Goal: Task Accomplishment & Management: Manage account settings

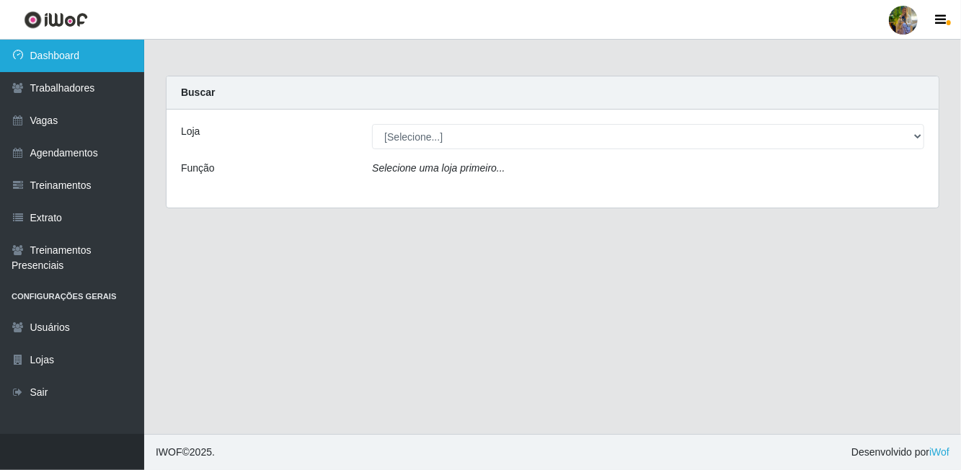
click at [106, 59] on link "Dashboard" at bounding box center [72, 56] width 144 height 32
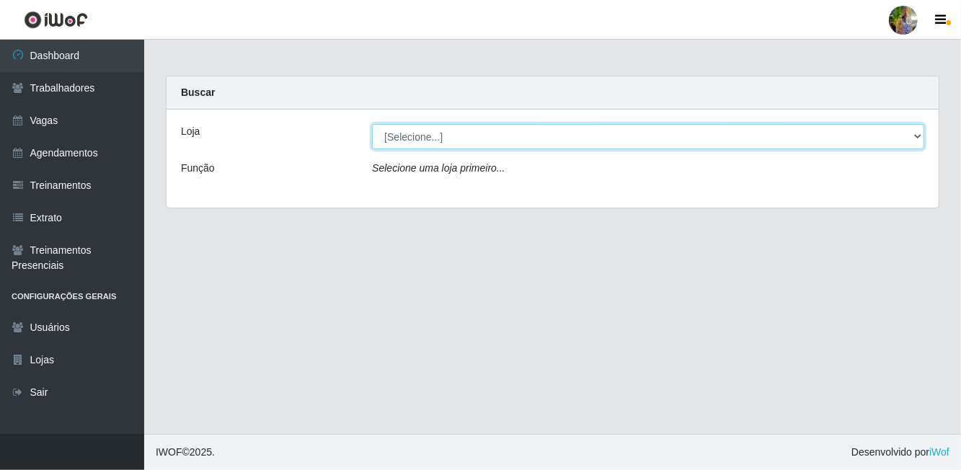
click at [454, 130] on select "[Selecione...] Atacado Vem - [GEOGRAPHIC_DATA] 30 Laranjeiras Velha Atacado Vem…" at bounding box center [648, 136] width 552 height 25
click at [372, 124] on select "[Selecione...] Atacado Vem - [GEOGRAPHIC_DATA] 30 Laranjeiras Velha Atacado Vem…" at bounding box center [648, 136] width 552 height 25
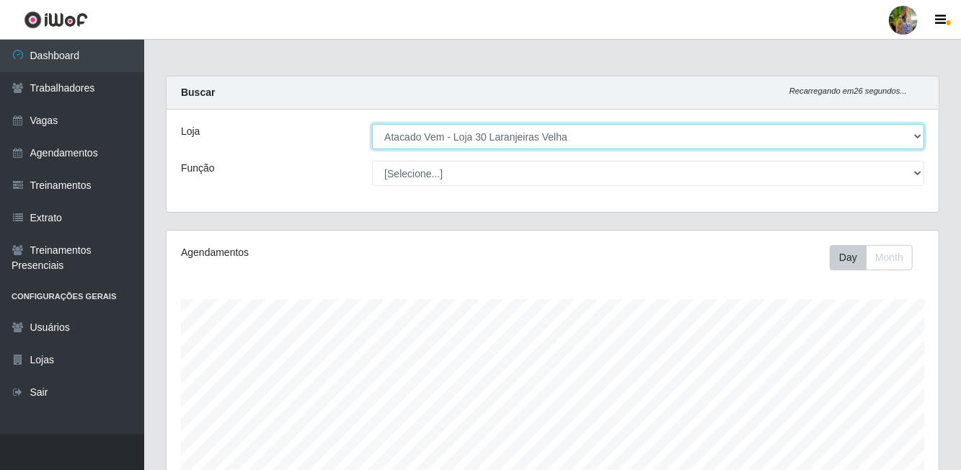
click at [538, 142] on select "[Selecione...] Atacado Vem - [GEOGRAPHIC_DATA] 30 Laranjeiras Velha Atacado Vem…" at bounding box center [648, 136] width 552 height 25
click at [372, 124] on select "[Selecione...] Atacado Vem - [GEOGRAPHIC_DATA] 30 Laranjeiras Velha Atacado Vem…" at bounding box center [648, 136] width 552 height 25
click at [525, 133] on select "[Selecione...] Atacado Vem - [GEOGRAPHIC_DATA] 30 Laranjeiras Velha Atacado Vem…" at bounding box center [648, 136] width 552 height 25
click at [372, 124] on select "[Selecione...] Atacado Vem - [GEOGRAPHIC_DATA] 30 Laranjeiras Velha Atacado Vem…" at bounding box center [648, 136] width 552 height 25
click at [643, 142] on select "[Selecione...] Atacado Vem - [GEOGRAPHIC_DATA] 30 Laranjeiras Velha Atacado Vem…" at bounding box center [648, 136] width 552 height 25
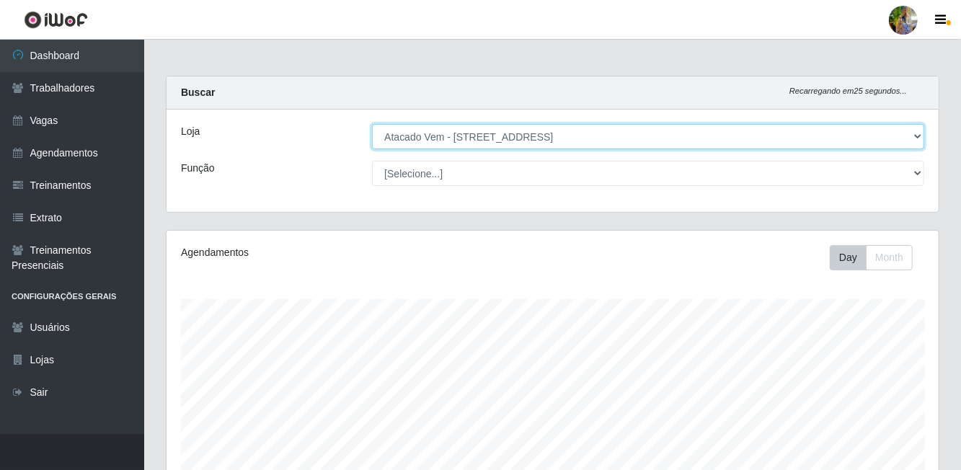
click at [372, 124] on select "[Selecione...] Atacado Vem - [GEOGRAPHIC_DATA] 30 Laranjeiras Velha Atacado Vem…" at bounding box center [648, 136] width 552 height 25
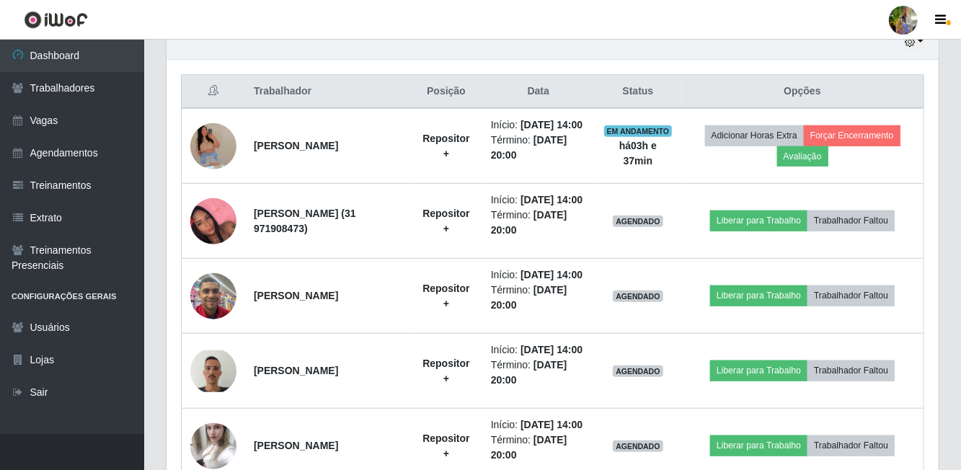
scroll to position [555, 0]
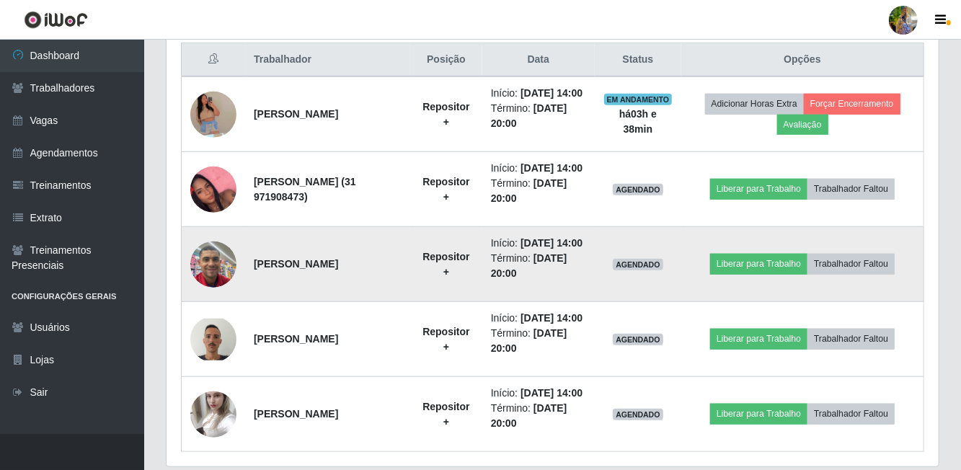
click at [234, 269] on img at bounding box center [213, 264] width 46 height 61
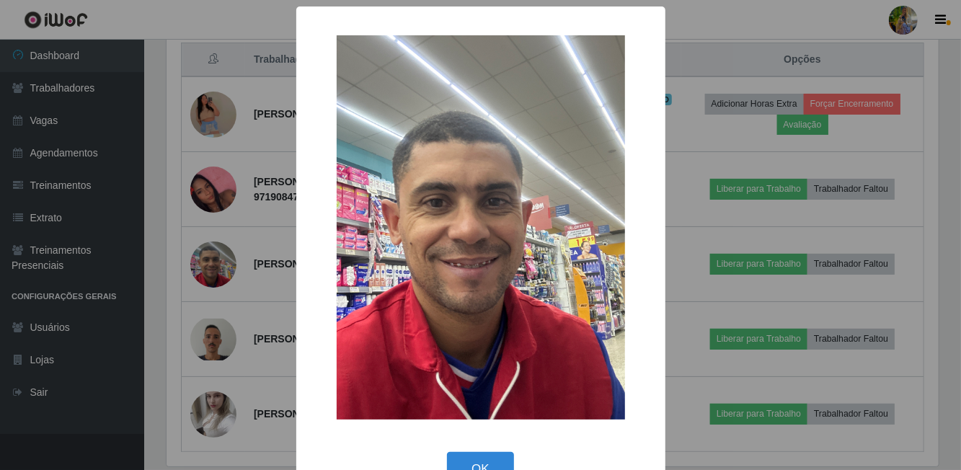
click at [296, 167] on div "× OK Cancel" at bounding box center [480, 255] width 369 height 498
click at [508, 469] on button "OK" at bounding box center [480, 469] width 67 height 34
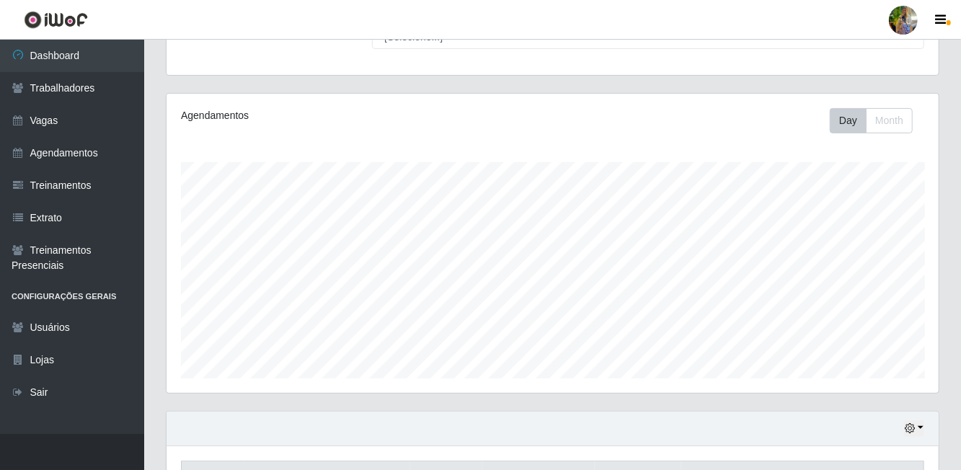
scroll to position [0, 0]
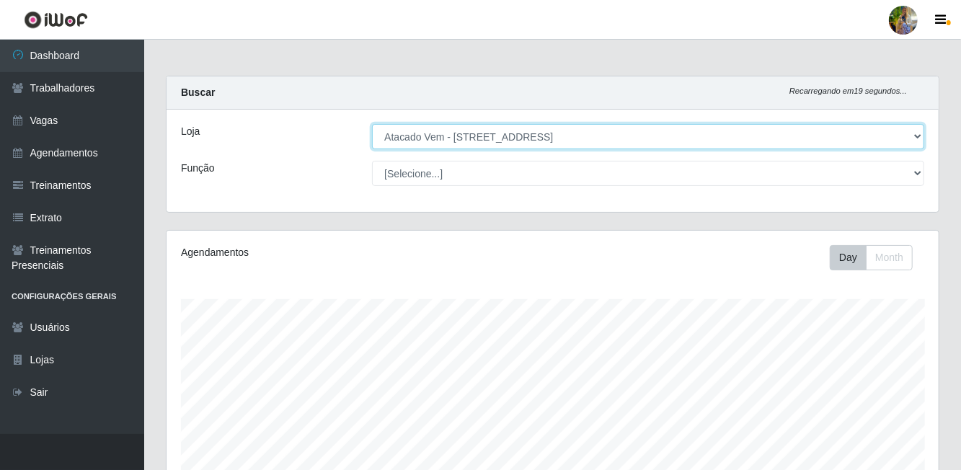
click at [619, 136] on select "[Selecione...] Atacado Vem - [GEOGRAPHIC_DATA] 30 Laranjeiras Velha Atacado Vem…" at bounding box center [648, 136] width 552 height 25
click at [372, 124] on select "[Selecione...] Atacado Vem - [GEOGRAPHIC_DATA] 30 Laranjeiras Velha Atacado Vem…" at bounding box center [648, 136] width 552 height 25
click at [596, 137] on select "[Selecione...] Atacado Vem - [GEOGRAPHIC_DATA] 30 Laranjeiras Velha Atacado Vem…" at bounding box center [648, 136] width 552 height 25
click at [372, 124] on select "[Selecione...] Atacado Vem - [GEOGRAPHIC_DATA] 30 Laranjeiras Velha Atacado Vem…" at bounding box center [648, 136] width 552 height 25
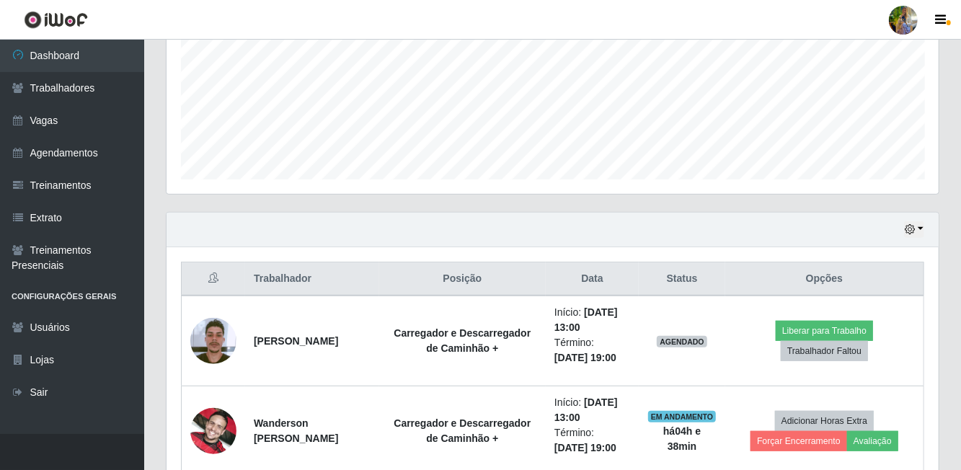
scroll to position [361, 0]
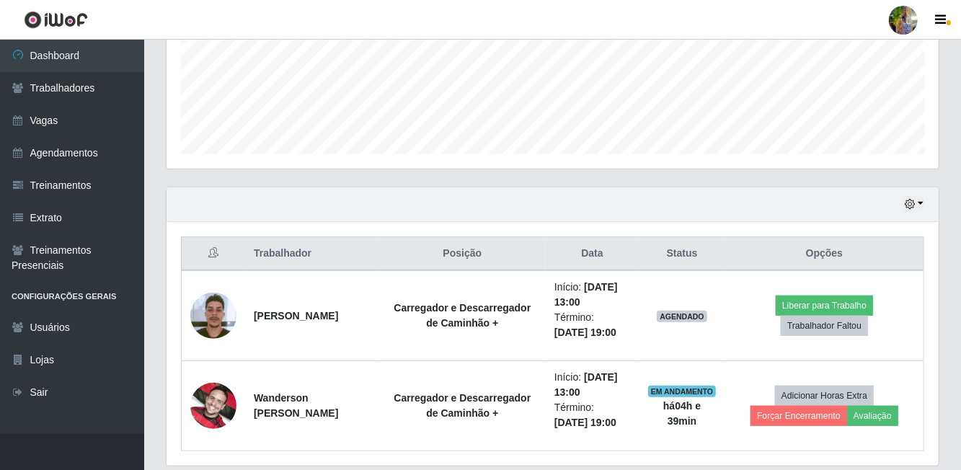
click at [343, 174] on div "Agendamentos Day Month 24/08 Agendamentos 36" at bounding box center [552, 28] width 795 height 318
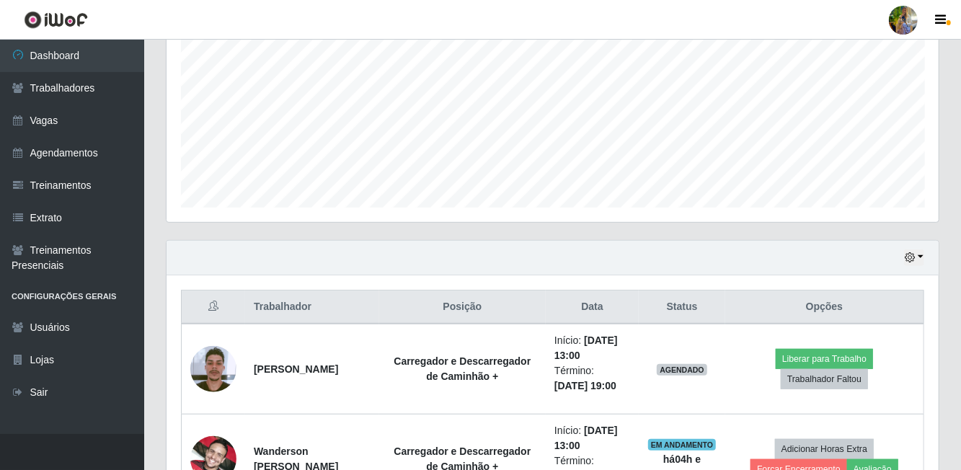
scroll to position [0, 0]
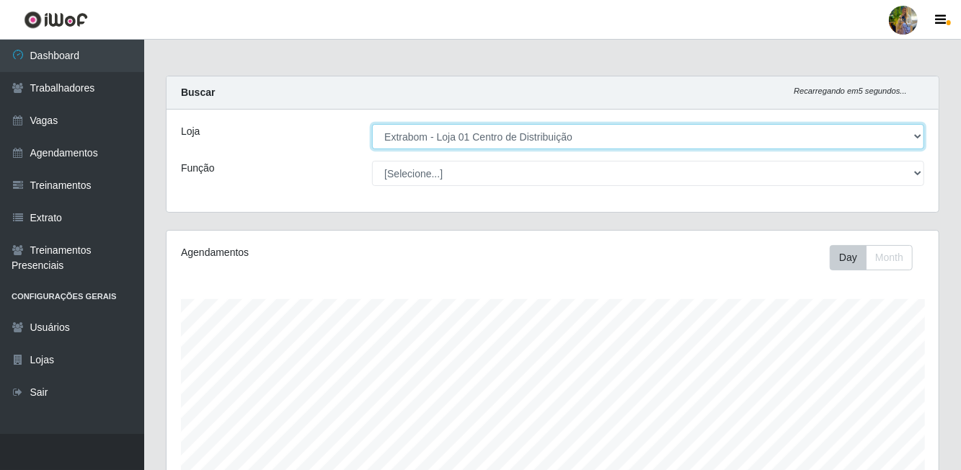
click at [512, 128] on select "[Selecione...] Atacado Vem - [GEOGRAPHIC_DATA] 30 Laranjeiras Velha Atacado Vem…" at bounding box center [648, 136] width 552 height 25
click at [372, 124] on select "[Selecione...] Atacado Vem - [GEOGRAPHIC_DATA] 30 Laranjeiras Velha Atacado Vem…" at bounding box center [648, 136] width 552 height 25
click at [627, 136] on select "[Selecione...] Atacado Vem - [GEOGRAPHIC_DATA] 30 Laranjeiras Velha Atacado Vem…" at bounding box center [648, 136] width 552 height 25
click at [372, 124] on select "[Selecione...] Atacado Vem - [GEOGRAPHIC_DATA] 30 Laranjeiras Velha Atacado Vem…" at bounding box center [648, 136] width 552 height 25
click at [614, 146] on select "[Selecione...] Atacado Vem - [GEOGRAPHIC_DATA] 30 Laranjeiras Velha Atacado Vem…" at bounding box center [648, 136] width 552 height 25
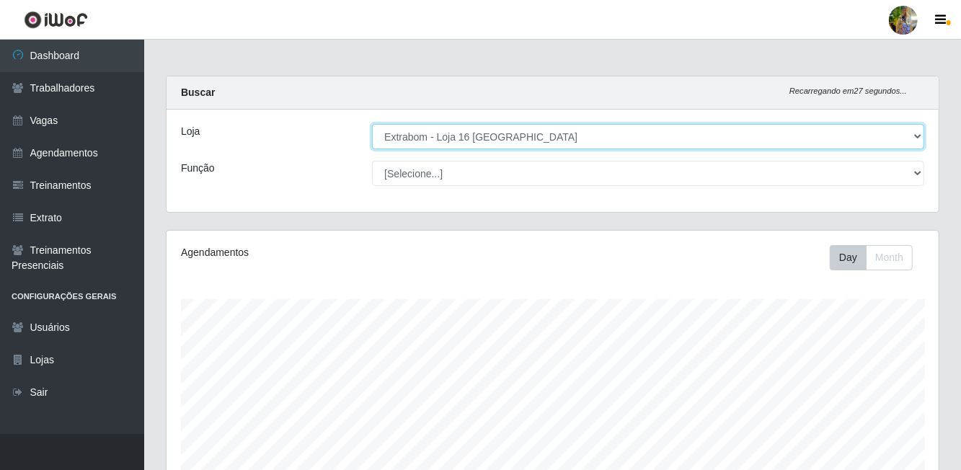
click at [372, 124] on select "[Selecione...] Atacado Vem - [GEOGRAPHIC_DATA] 30 Laranjeiras Velha Atacado Vem…" at bounding box center [648, 136] width 552 height 25
click at [580, 134] on select "[Selecione...] Atacado Vem - [GEOGRAPHIC_DATA] 30 Laranjeiras Velha Atacado Vem…" at bounding box center [648, 136] width 552 height 25
click at [372, 124] on select "[Selecione...] Atacado Vem - [GEOGRAPHIC_DATA] 30 Laranjeiras Velha Atacado Vem…" at bounding box center [648, 136] width 552 height 25
click at [578, 146] on select "[Selecione...] Atacado Vem - [GEOGRAPHIC_DATA] 30 Laranjeiras Velha Atacado Vem…" at bounding box center [648, 136] width 552 height 25
click at [372, 124] on select "[Selecione...] Atacado Vem - [GEOGRAPHIC_DATA] 30 Laranjeiras Velha Atacado Vem…" at bounding box center [648, 136] width 552 height 25
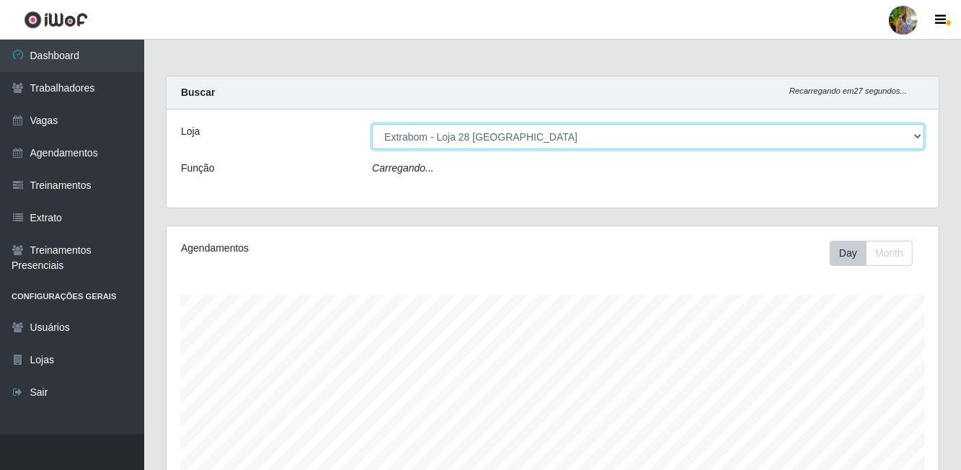
click at [595, 141] on select "[Selecione...] Atacado Vem - [GEOGRAPHIC_DATA] 30 Laranjeiras Velha Atacado Vem…" at bounding box center [648, 136] width 552 height 25
click at [372, 124] on select "[Selecione...] Atacado Vem - [GEOGRAPHIC_DATA] 30 Laranjeiras Velha Atacado Vem…" at bounding box center [648, 136] width 552 height 25
click at [619, 137] on select "[Selecione...] Atacado Vem - [GEOGRAPHIC_DATA] 30 Laranjeiras Velha Atacado Vem…" at bounding box center [648, 136] width 552 height 25
click at [372, 124] on select "[Selecione...] Atacado Vem - [GEOGRAPHIC_DATA] 30 Laranjeiras Velha Atacado Vem…" at bounding box center [648, 136] width 552 height 25
click at [554, 134] on select "[Selecione...] Atacado Vem - [GEOGRAPHIC_DATA] 30 Laranjeiras Velha Atacado Vem…" at bounding box center [648, 136] width 552 height 25
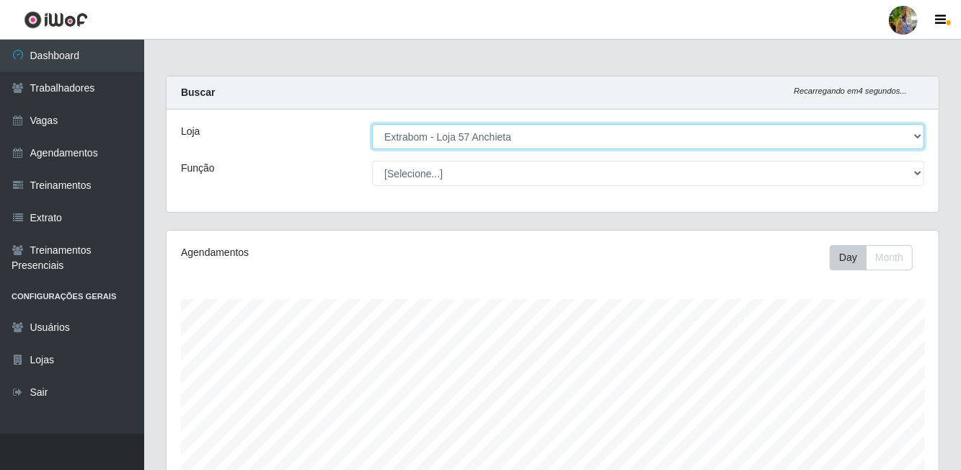
click at [372, 124] on select "[Selecione...] Atacado Vem - [GEOGRAPHIC_DATA] 30 Laranjeiras Velha Atacado Vem…" at bounding box center [648, 136] width 552 height 25
click at [614, 142] on select "[Selecione...] Atacado Vem - [GEOGRAPHIC_DATA] 30 Laranjeiras Velha Atacado Vem…" at bounding box center [648, 136] width 552 height 25
click at [372, 124] on select "[Selecione...] Atacado Vem - [GEOGRAPHIC_DATA] 30 Laranjeiras Velha Atacado Vem…" at bounding box center [648, 136] width 552 height 25
click at [617, 143] on select "[Selecione...] Atacado Vem - [GEOGRAPHIC_DATA] 30 Laranjeiras Velha Atacado Vem…" at bounding box center [648, 136] width 552 height 25
select select "451"
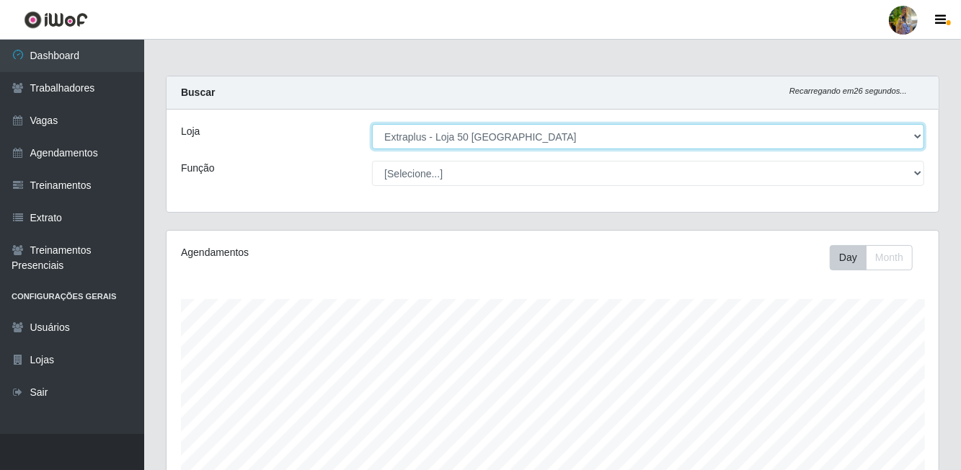
click at [372, 124] on select "[Selecione...] Atacado Vem - [GEOGRAPHIC_DATA] 30 Laranjeiras Velha Atacado Vem…" at bounding box center [648, 136] width 552 height 25
click at [549, 141] on select "[Selecione...] Atacado Vem - [GEOGRAPHIC_DATA] 30 Laranjeiras Velha Atacado Vem…" at bounding box center [648, 136] width 552 height 25
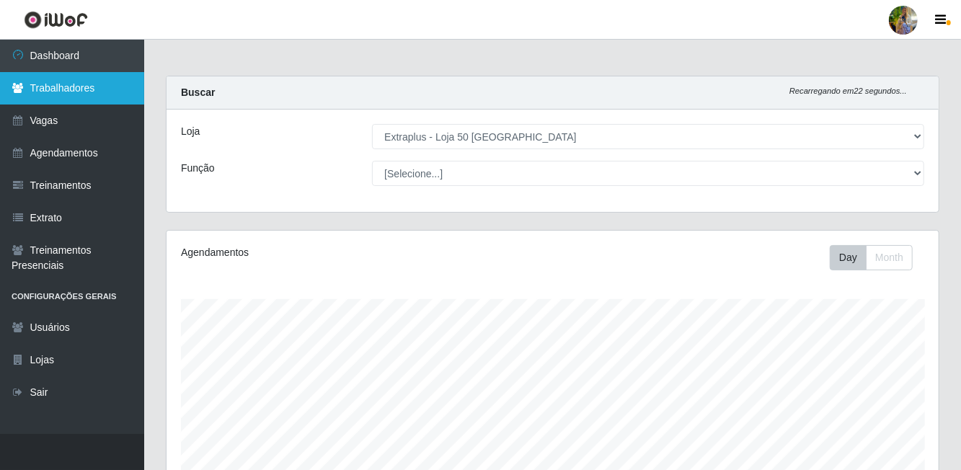
click at [58, 100] on link "Trabalhadores" at bounding box center [72, 88] width 144 height 32
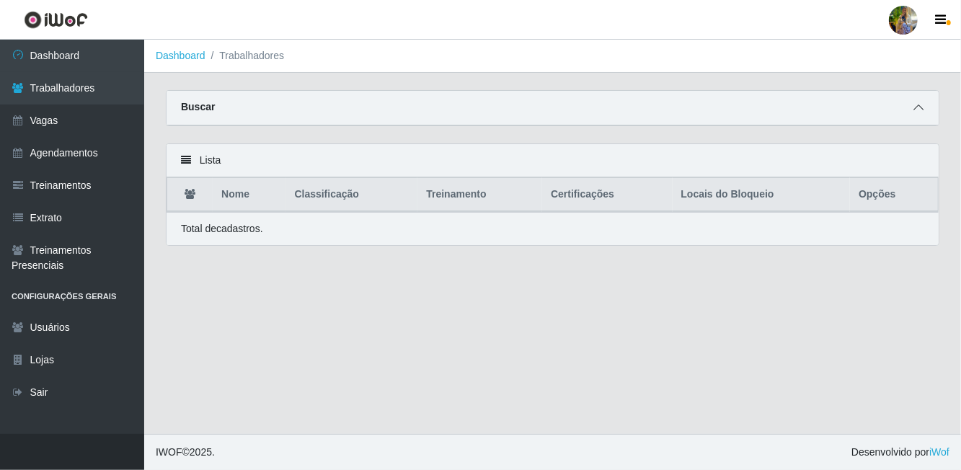
click at [922, 115] on span at bounding box center [918, 108] width 17 height 17
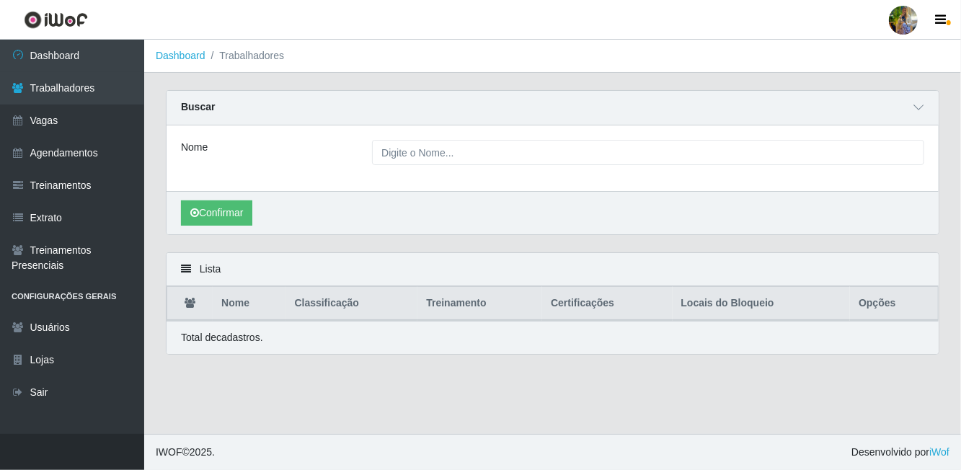
click at [611, 178] on div "Nome" at bounding box center [553, 158] width 772 height 66
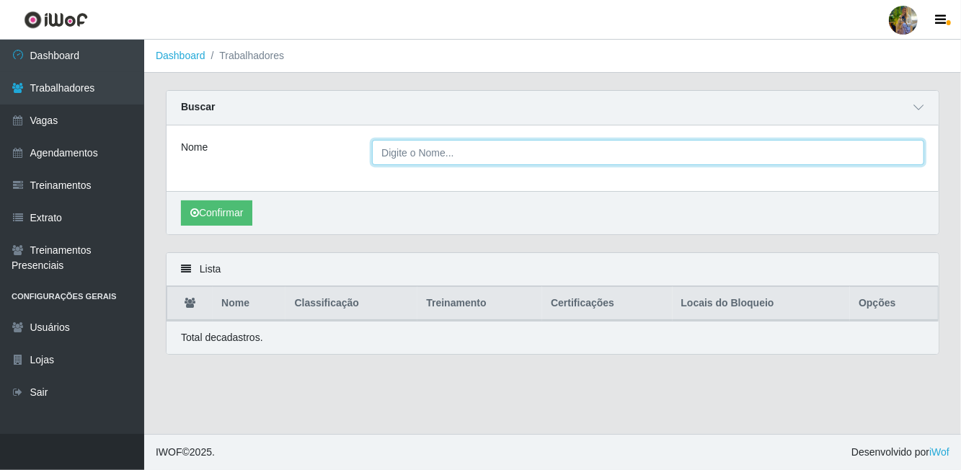
click at [599, 154] on input "Nome" at bounding box center [648, 152] width 552 height 25
type input "a"
type input "[PERSON_NAME]"
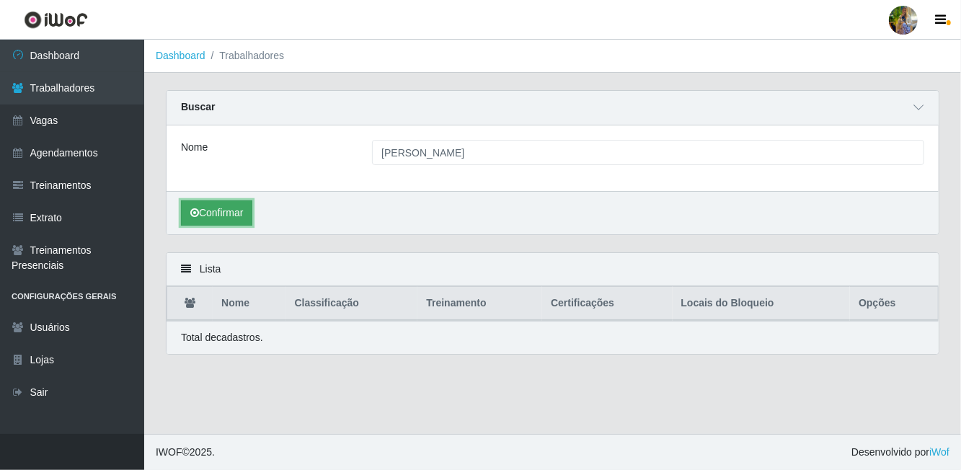
click at [218, 203] on button "Confirmar" at bounding box center [216, 212] width 71 height 25
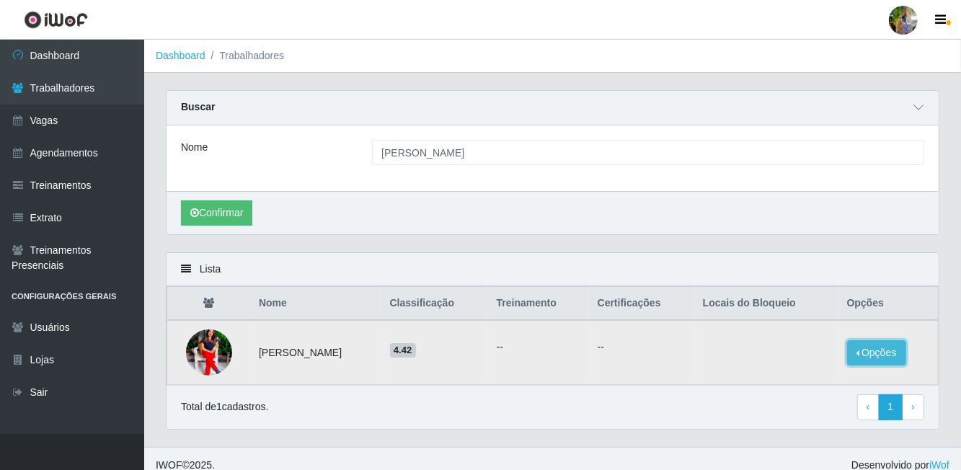
click at [886, 353] on button "Opções" at bounding box center [876, 352] width 59 height 25
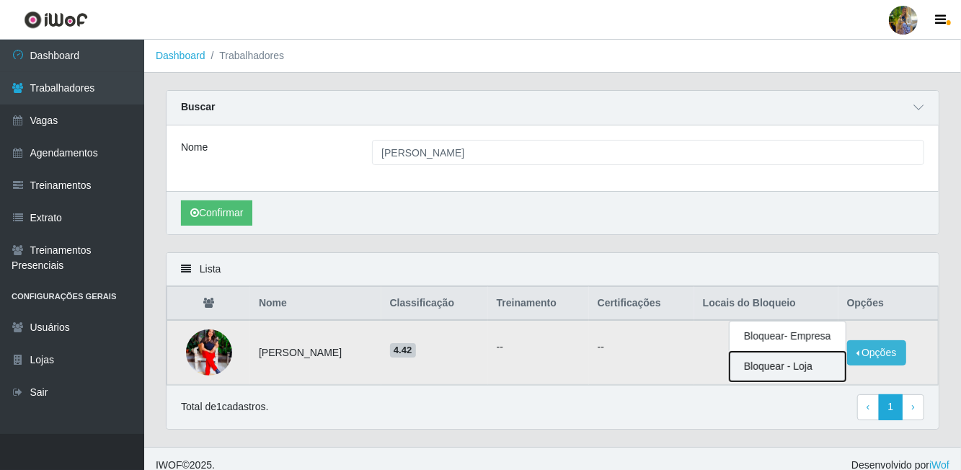
click at [823, 371] on button "Bloquear - Loja" at bounding box center [788, 367] width 116 height 30
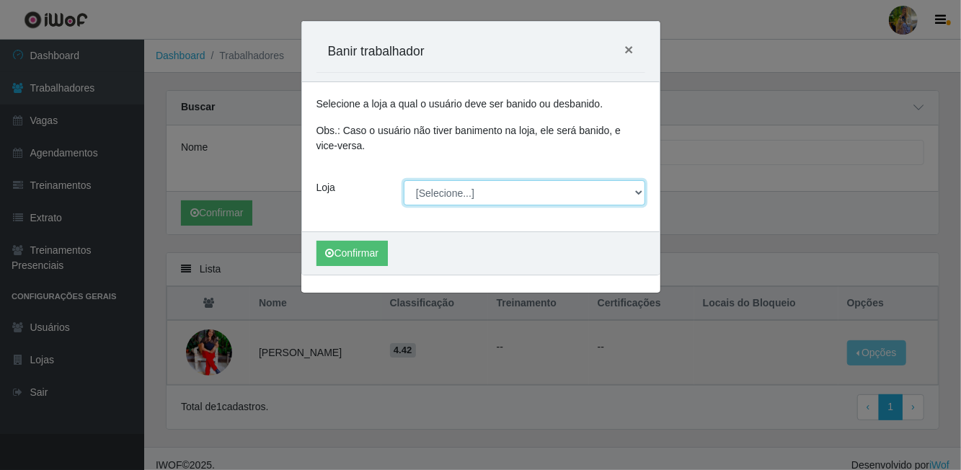
click at [541, 203] on select "[Selecione...] Atacado Vem - [GEOGRAPHIC_DATA] 30 Laranjeiras Velha Atacado Vem…" at bounding box center [525, 192] width 242 height 25
select select "495"
click at [404, 180] on select "[Selecione...] Atacado Vem - [GEOGRAPHIC_DATA] 30 Laranjeiras Velha Atacado Vem…" at bounding box center [525, 192] width 242 height 25
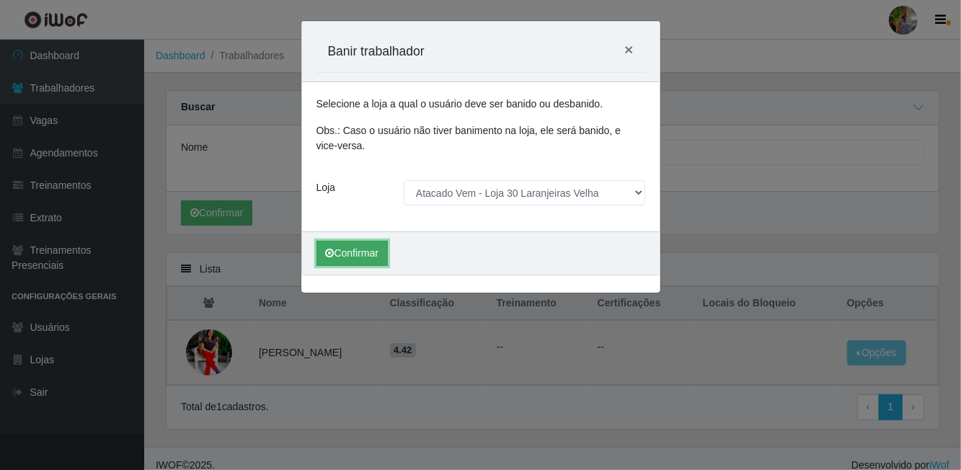
click at [349, 254] on button "Confirmar" at bounding box center [352, 253] width 71 height 25
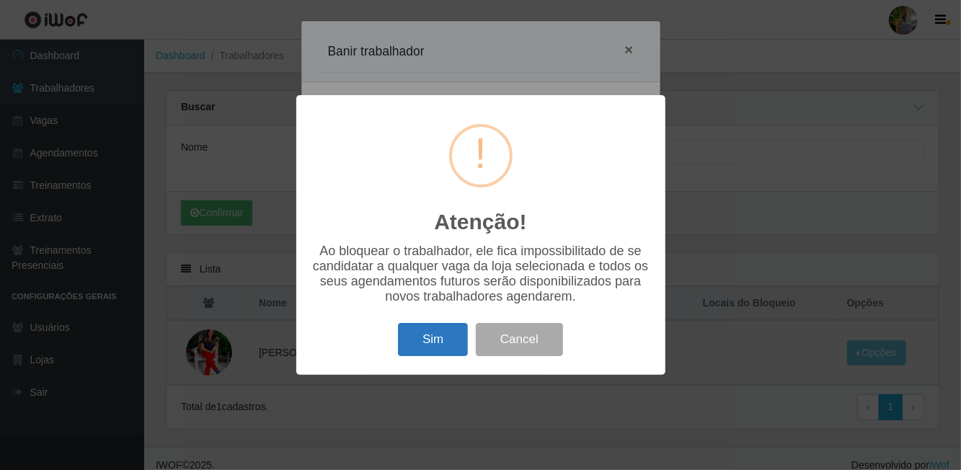
click at [423, 357] on button "Sim" at bounding box center [433, 340] width 70 height 34
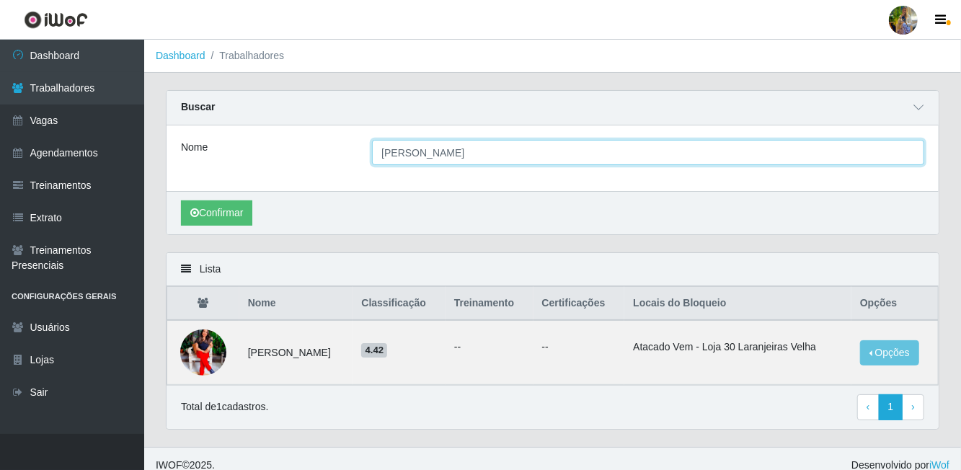
click at [617, 156] on input "[PERSON_NAME]" at bounding box center [648, 152] width 552 height 25
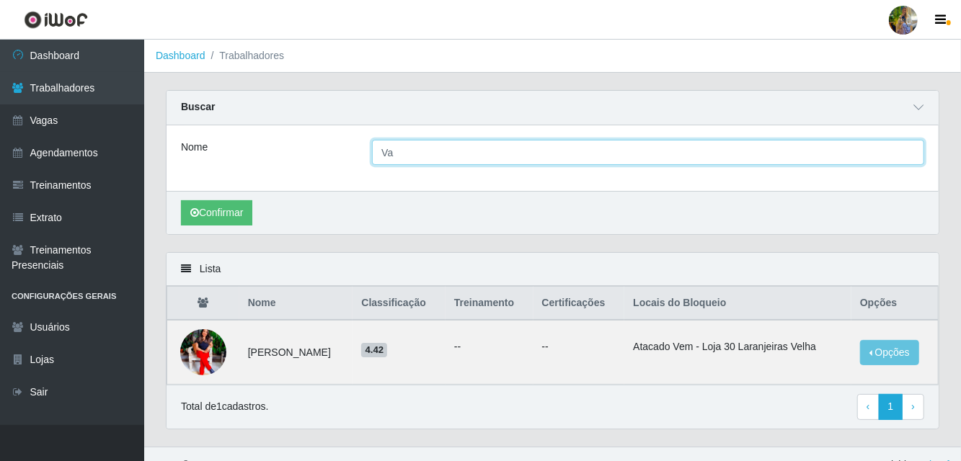
type input "V"
type input "[PERSON_NAME]"
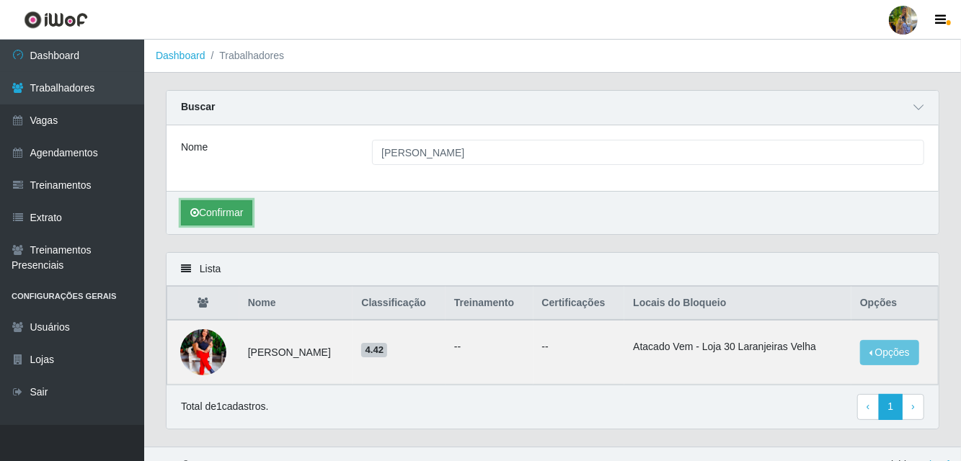
click at [219, 207] on button "Confirmar" at bounding box center [216, 212] width 71 height 25
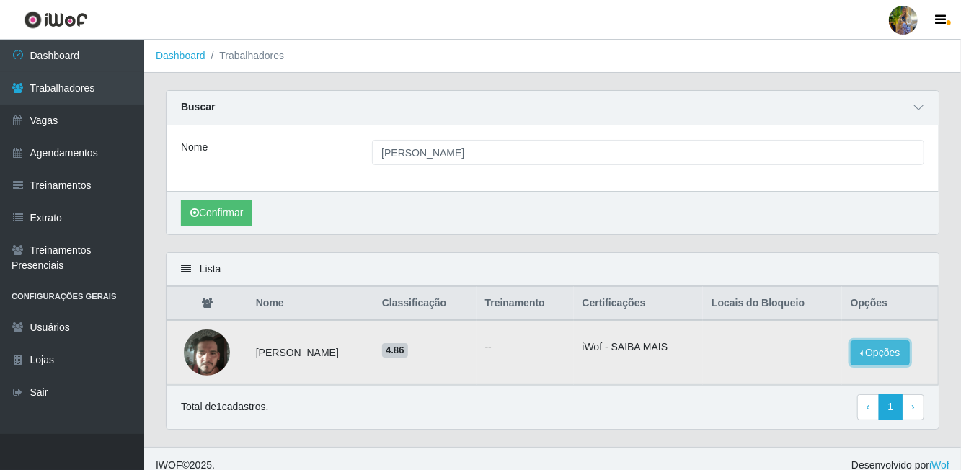
click at [898, 358] on button "Opções" at bounding box center [880, 352] width 59 height 25
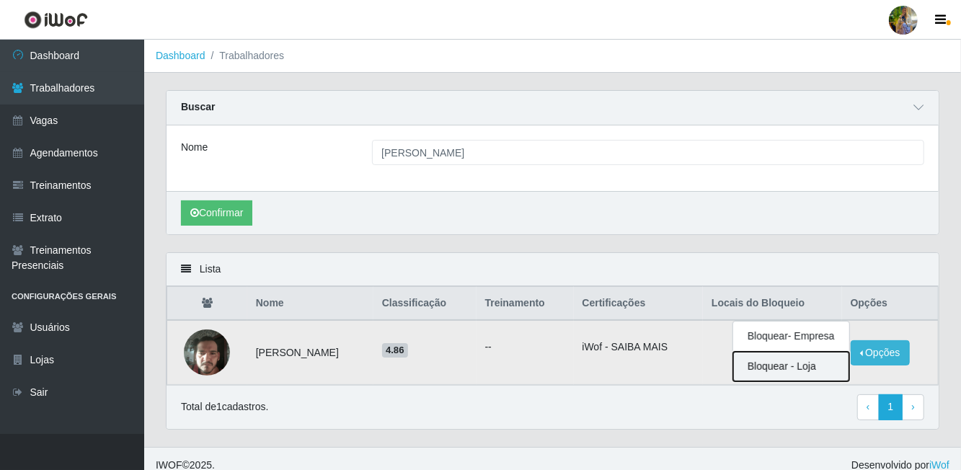
click at [839, 372] on button "Bloquear - Loja" at bounding box center [791, 367] width 116 height 30
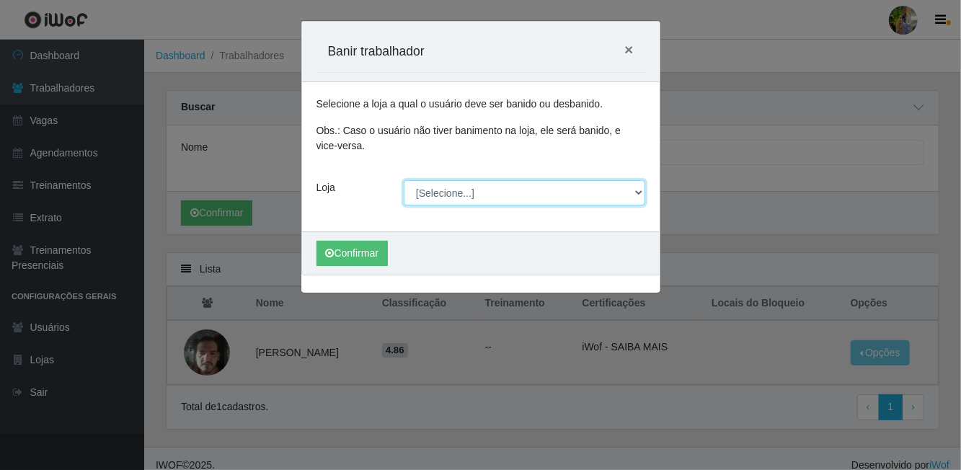
click at [574, 195] on select "[Selecione...] Atacado Vem - [GEOGRAPHIC_DATA] 30 Laranjeiras Velha Atacado Vem…" at bounding box center [525, 192] width 242 height 25
select select "495"
click at [404, 180] on select "[Selecione...] Atacado Vem - [GEOGRAPHIC_DATA] 30 Laranjeiras Velha Atacado Vem…" at bounding box center [525, 192] width 242 height 25
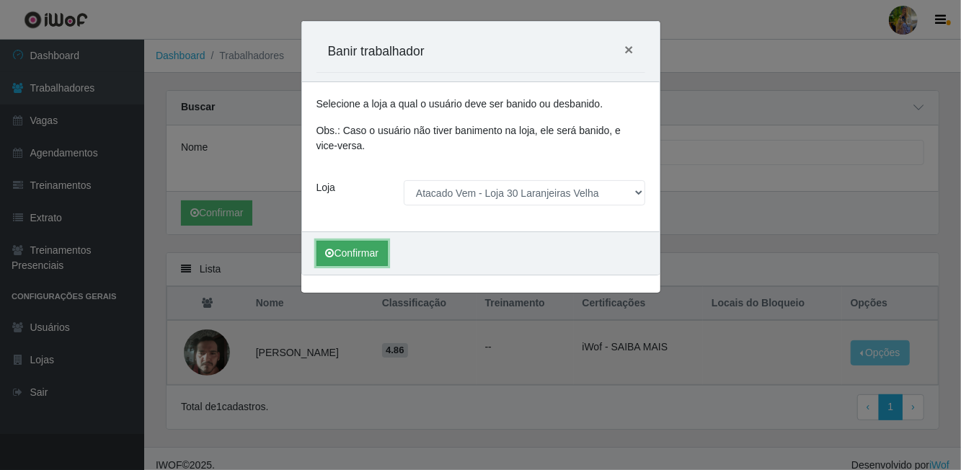
click at [353, 255] on button "Confirmar" at bounding box center [352, 253] width 71 height 25
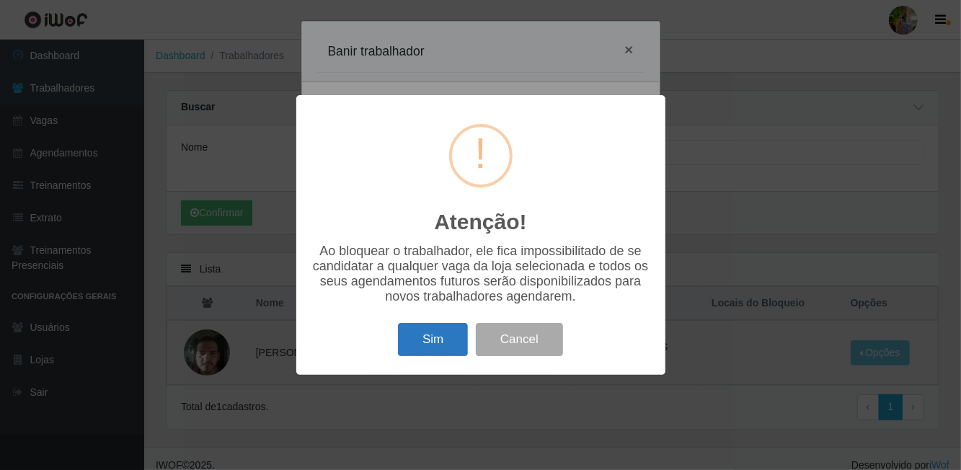
click at [439, 357] on button "Sim" at bounding box center [433, 340] width 70 height 34
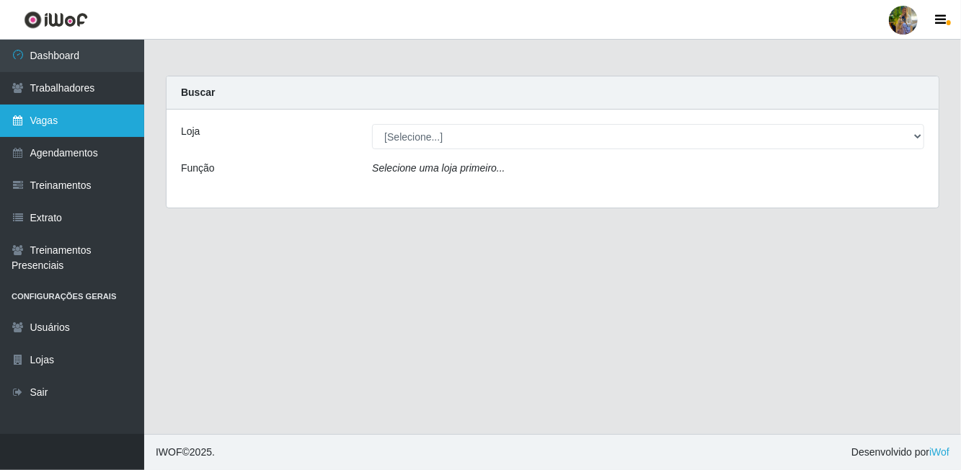
click at [107, 127] on link "Vagas" at bounding box center [72, 121] width 144 height 32
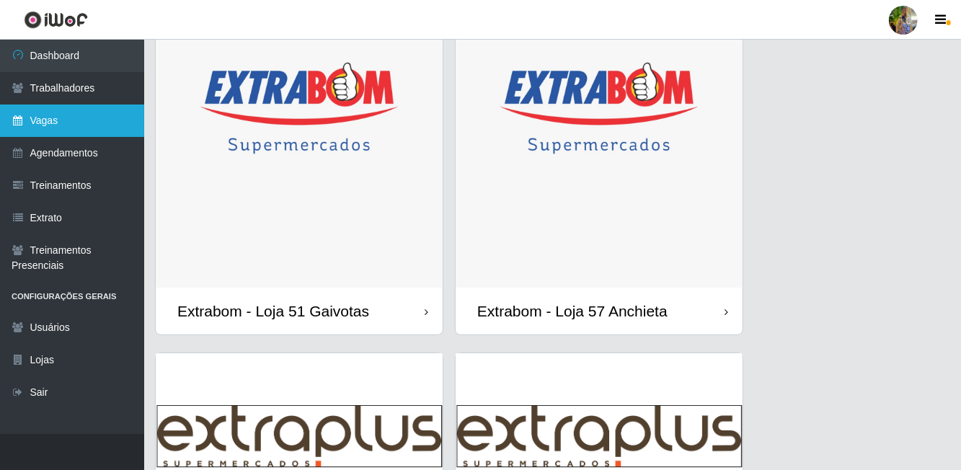
scroll to position [2859, 0]
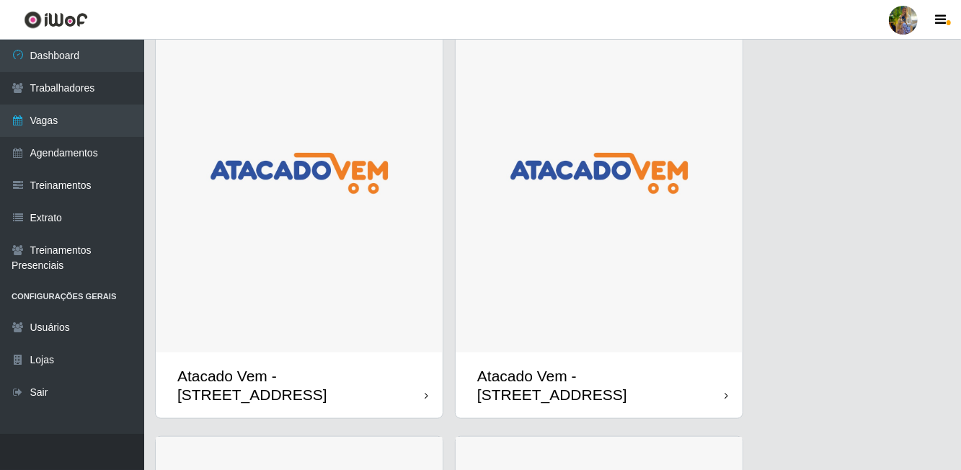
click at [691, 278] on img at bounding box center [599, 173] width 287 height 359
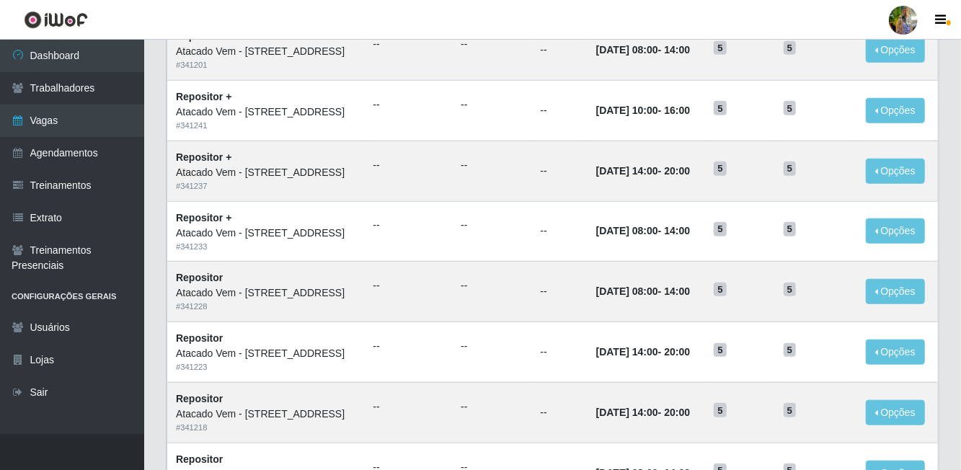
scroll to position [698, 0]
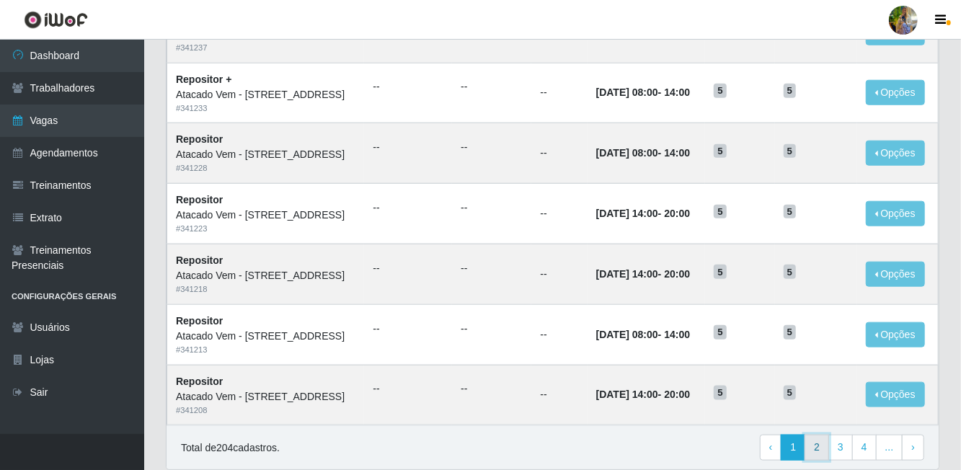
click at [819, 448] on link "2" at bounding box center [817, 448] width 25 height 26
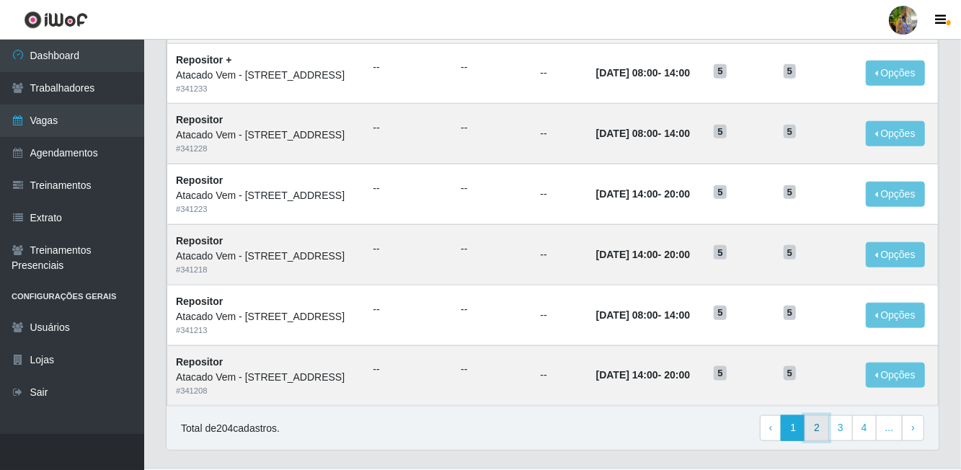
scroll to position [739, 0]
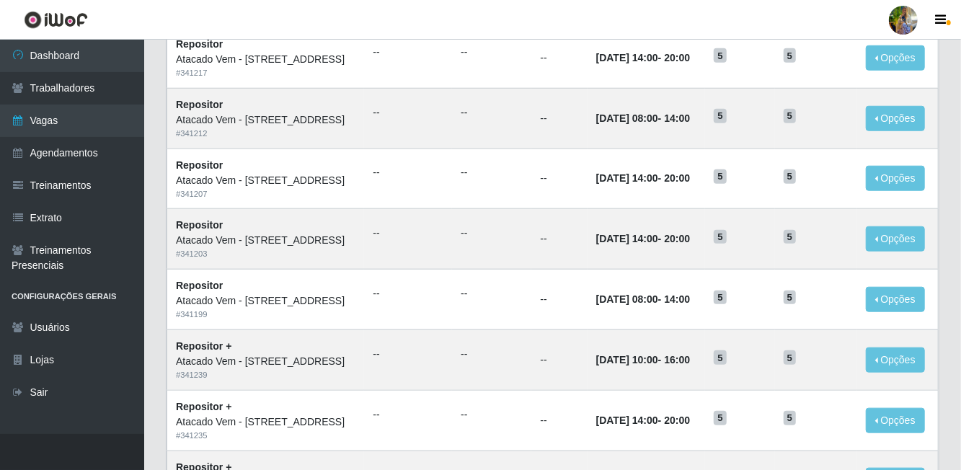
scroll to position [616, 0]
